Goal: Check status: Check status

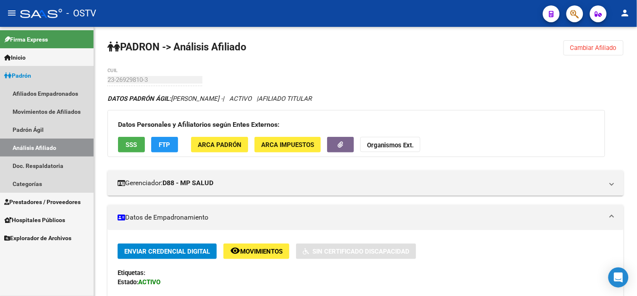
click at [37, 79] on link "Padrón" at bounding box center [47, 75] width 94 height 18
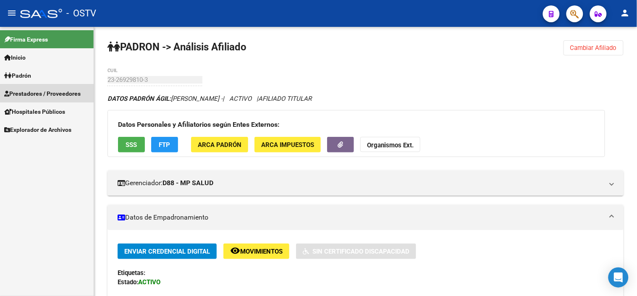
click at [41, 96] on span "Prestadores / Proveedores" at bounding box center [42, 93] width 76 height 9
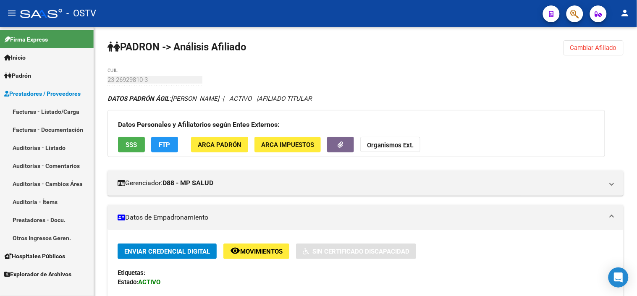
click at [41, 146] on link "Auditorías - Listado" at bounding box center [47, 148] width 94 height 18
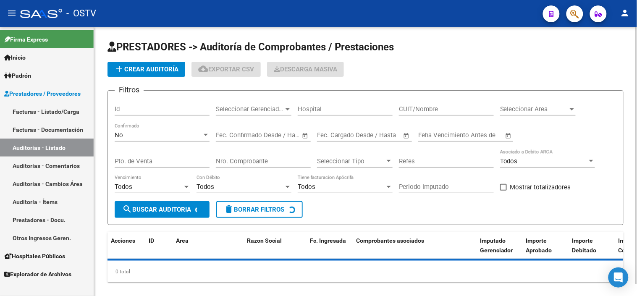
click at [236, 164] on input "Nro. Comprobante" at bounding box center [263, 161] width 95 height 8
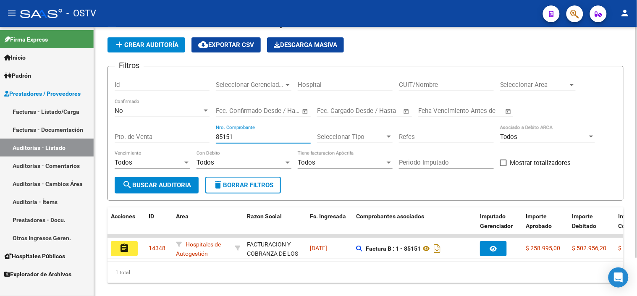
scroll to position [45, 0]
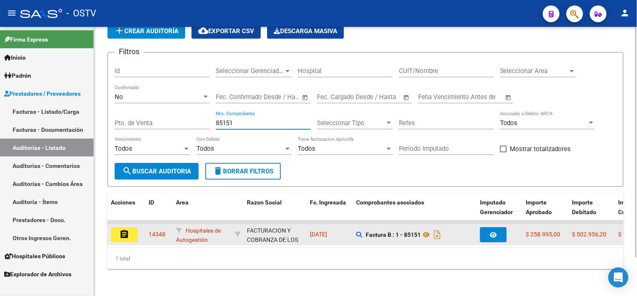
type input "85151"
click at [119, 229] on mat-icon "assignment" at bounding box center [124, 234] width 10 height 10
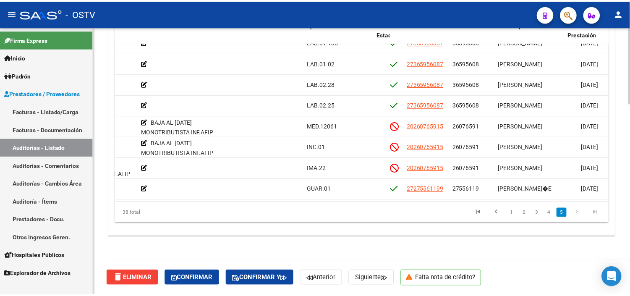
scroll to position [648, 371]
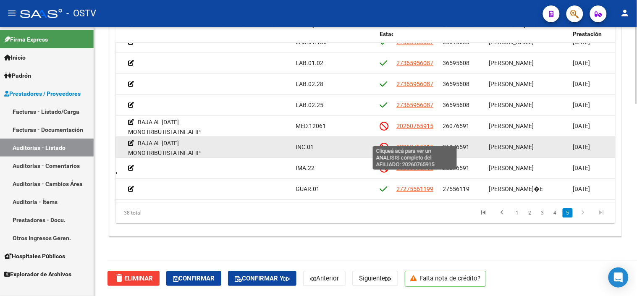
click at [410, 144] on span "20260765915" at bounding box center [415, 147] width 37 height 7
